Goal: Go to known website: Access a specific website the user already knows

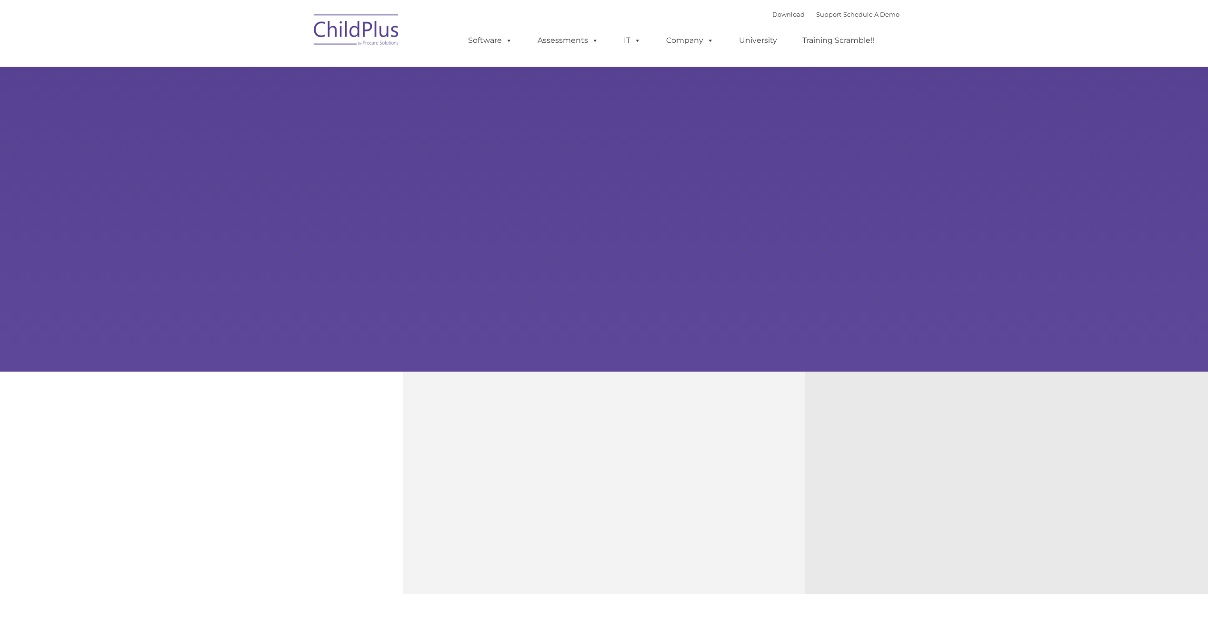
type input ""
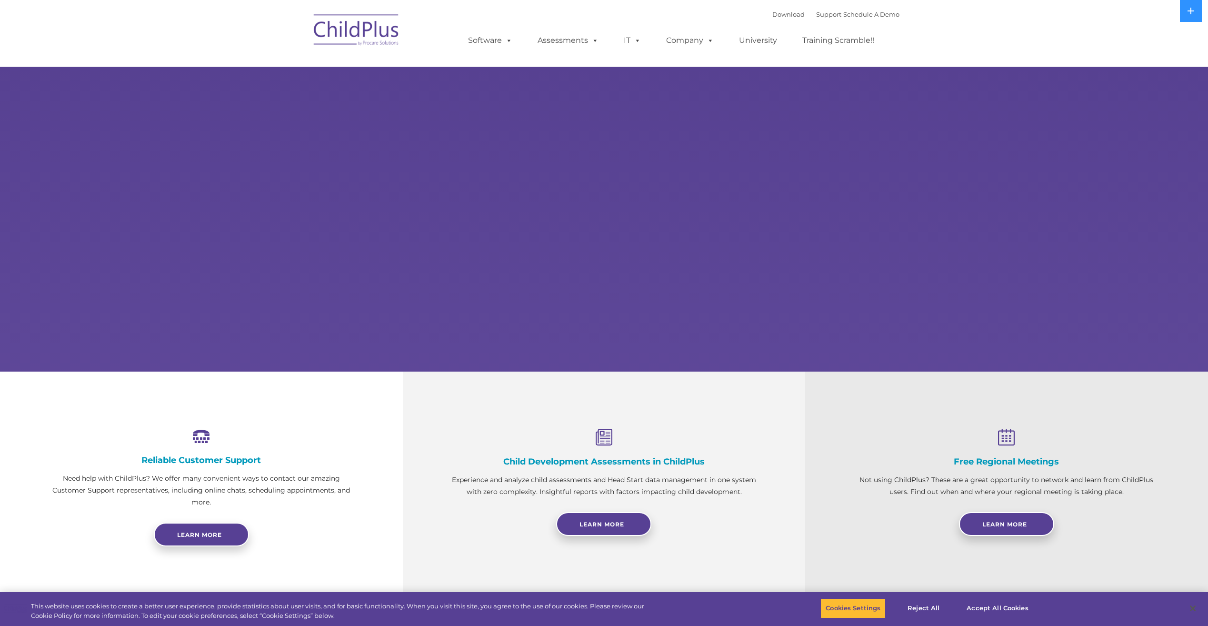
select select "MEDIUM"
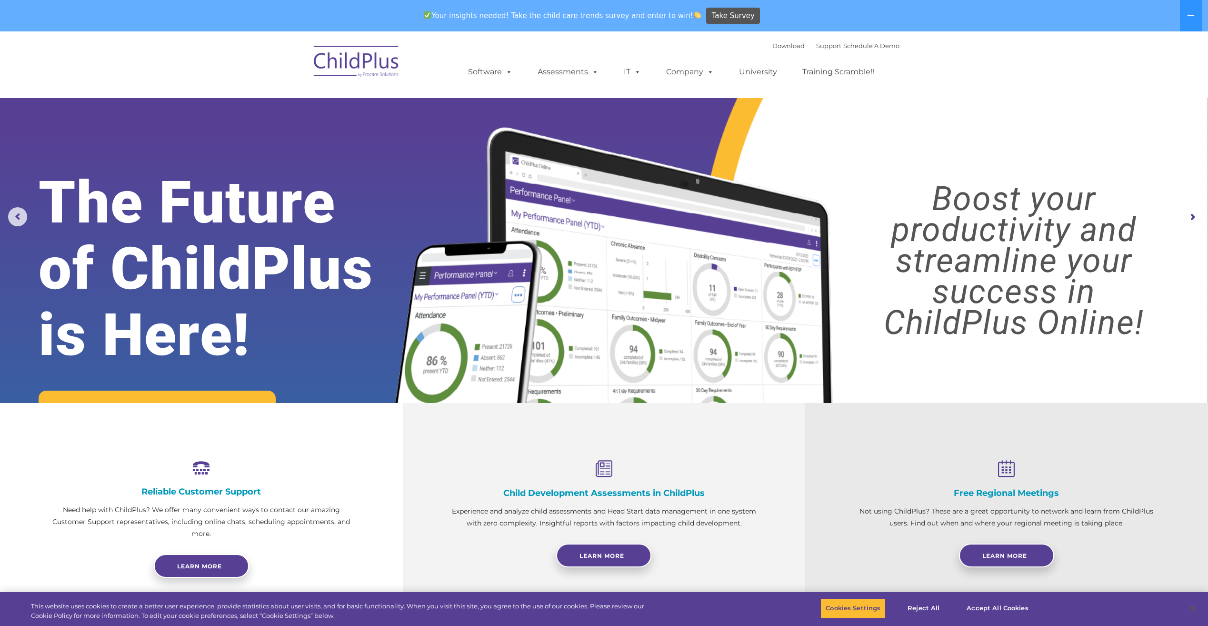
click at [349, 54] on img at bounding box center [356, 63] width 95 height 48
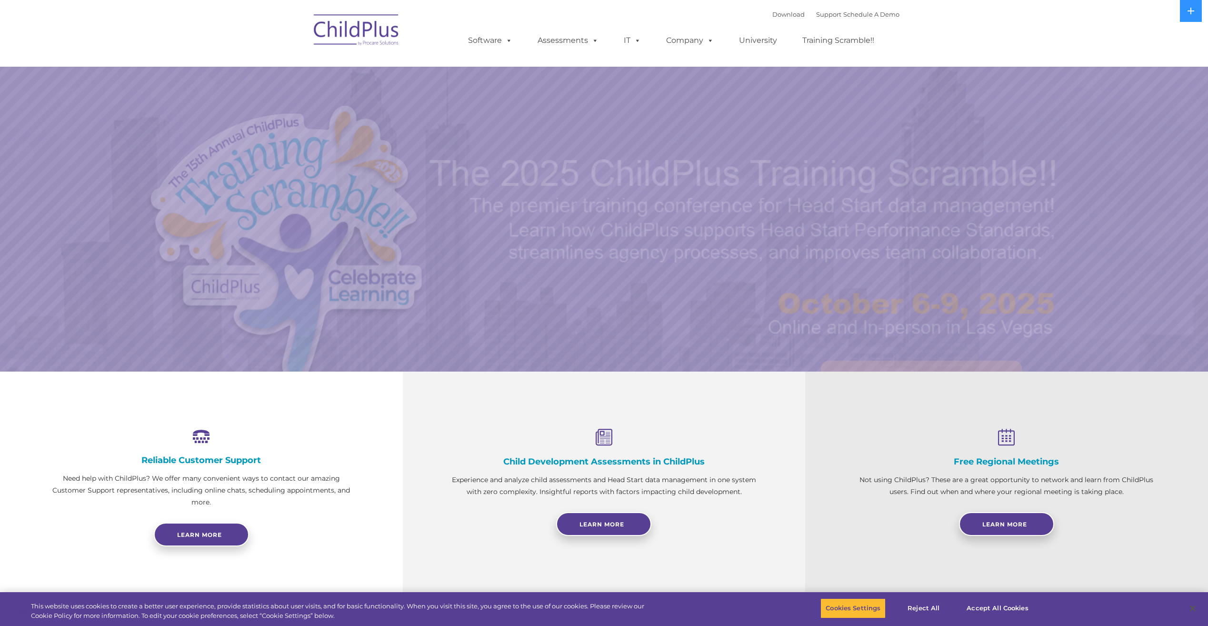
select select "MEDIUM"
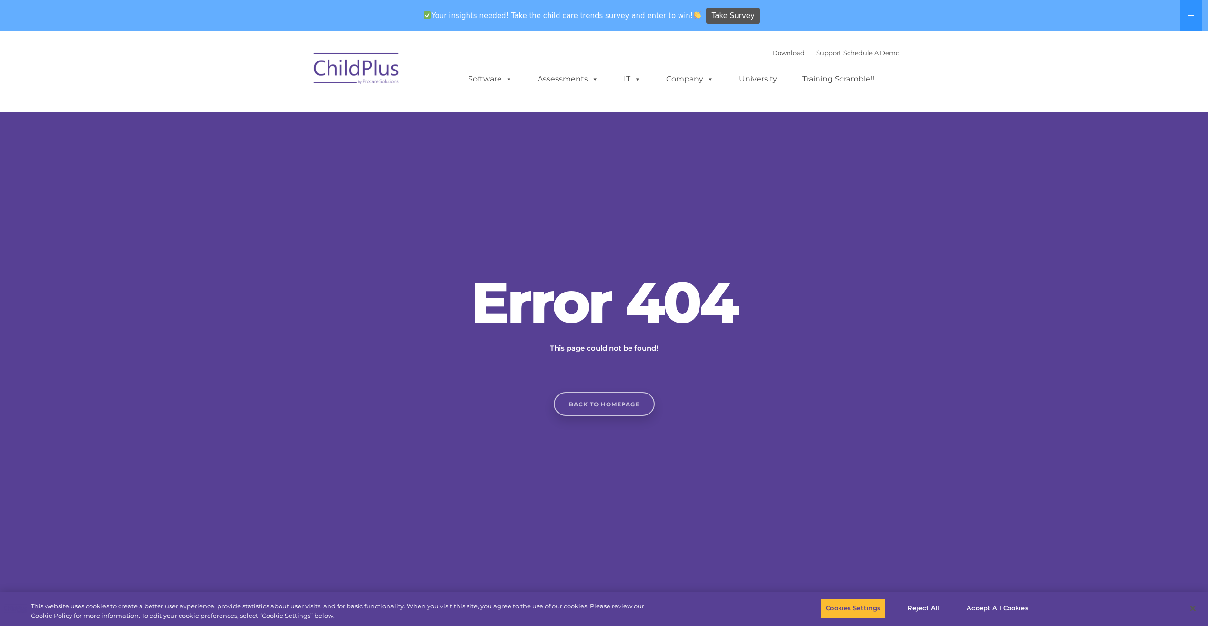
click at [611, 394] on link "Back to homepage" at bounding box center [604, 404] width 101 height 24
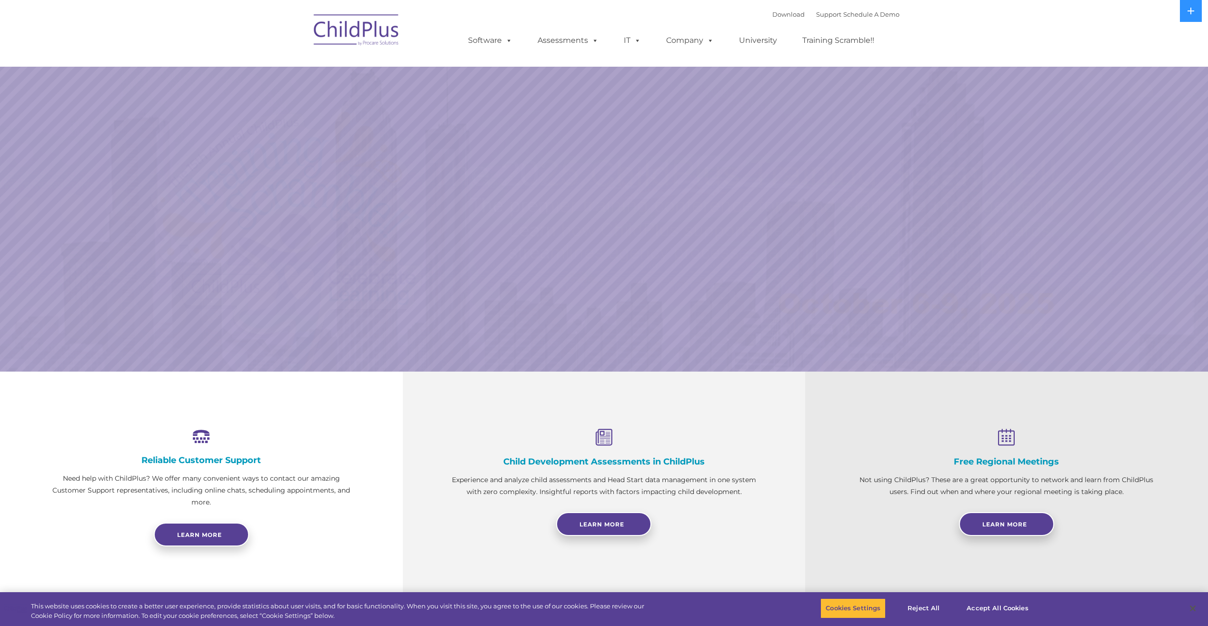
select select "MEDIUM"
